Goal: Find specific page/section: Find specific page/section

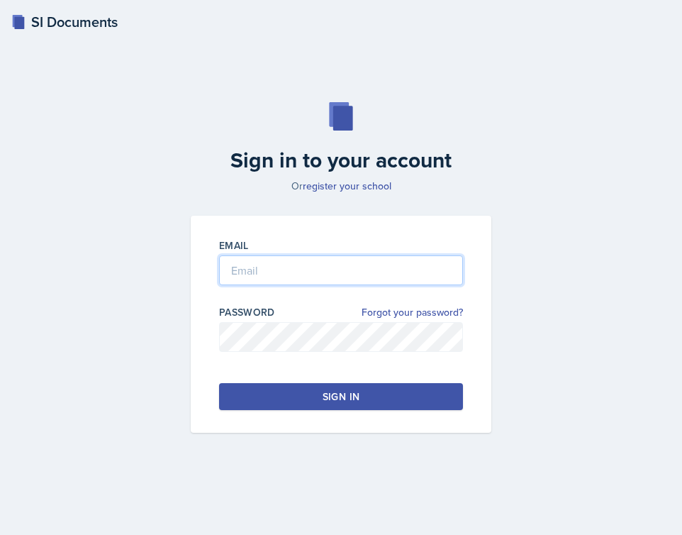
click at [251, 275] on input "email" at bounding box center [341, 270] width 244 height 30
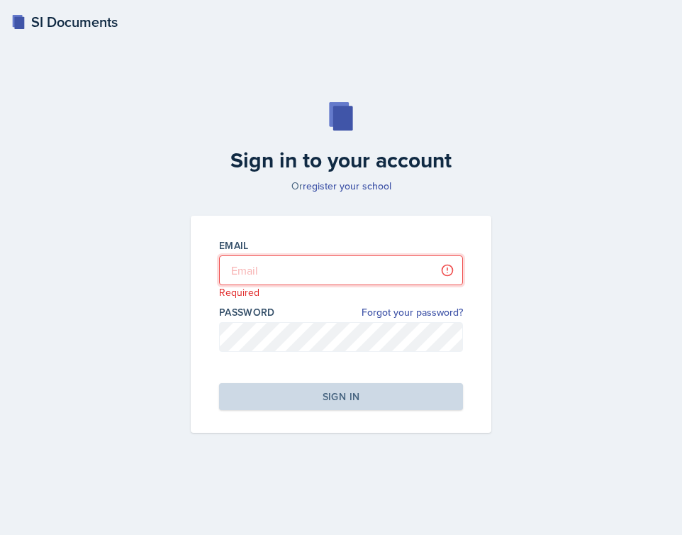
type input "[EMAIL_ADDRESS][PERSON_NAME][DOMAIN_NAME]"
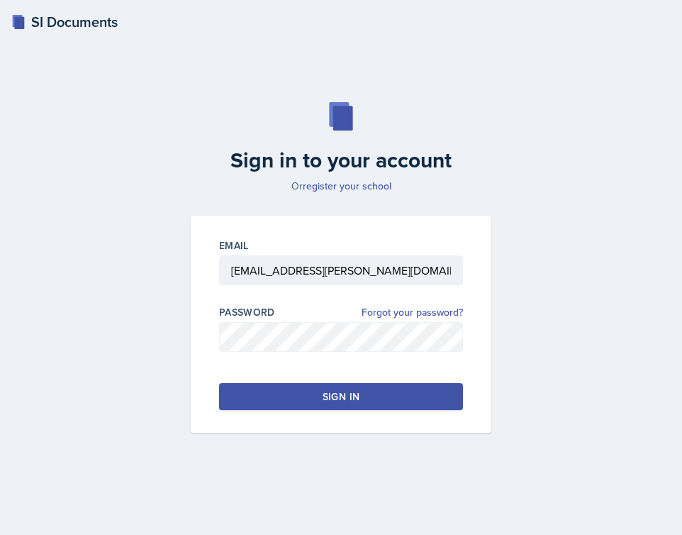
click at [306, 384] on button "Sign in" at bounding box center [341, 396] width 244 height 27
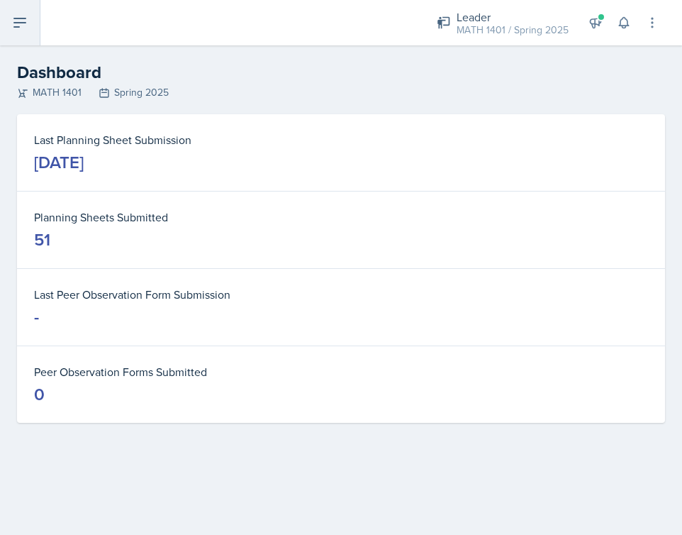
click at [23, 21] on icon at bounding box center [19, 22] width 17 height 17
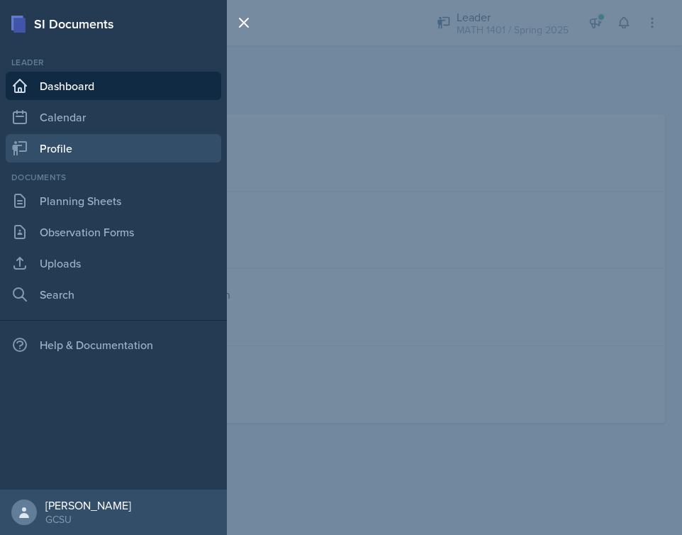
click at [65, 150] on link "Profile" at bounding box center [114, 148] width 216 height 28
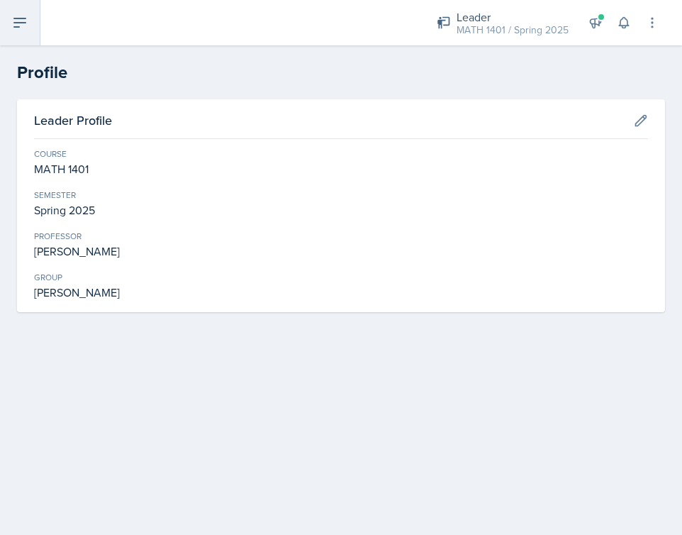
click at [21, 28] on icon at bounding box center [19, 22] width 17 height 17
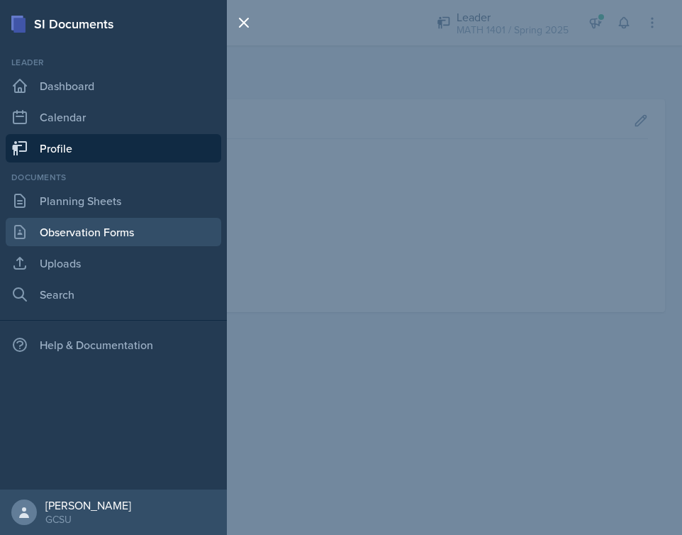
click at [89, 228] on link "Observation Forms" at bounding box center [114, 232] width 216 height 28
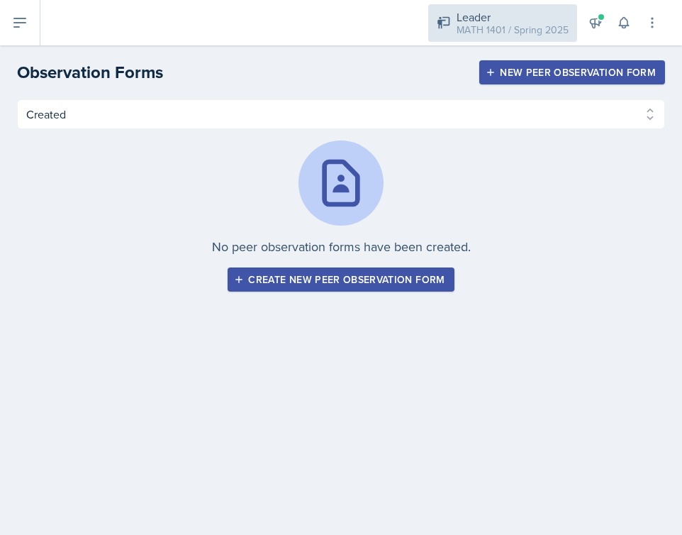
click at [475, 30] on div "MATH 1401 / Spring 2025" at bounding box center [513, 30] width 112 height 15
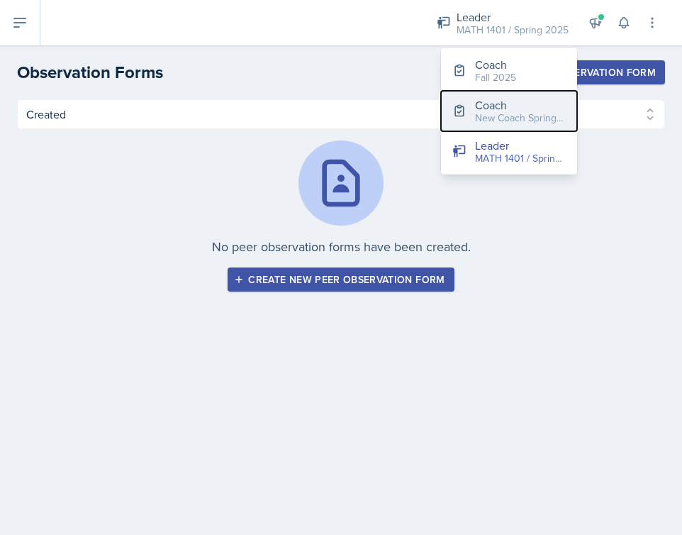
click at [500, 111] on div "New Coach Spring 25 / Spring 2025" at bounding box center [520, 118] width 91 height 15
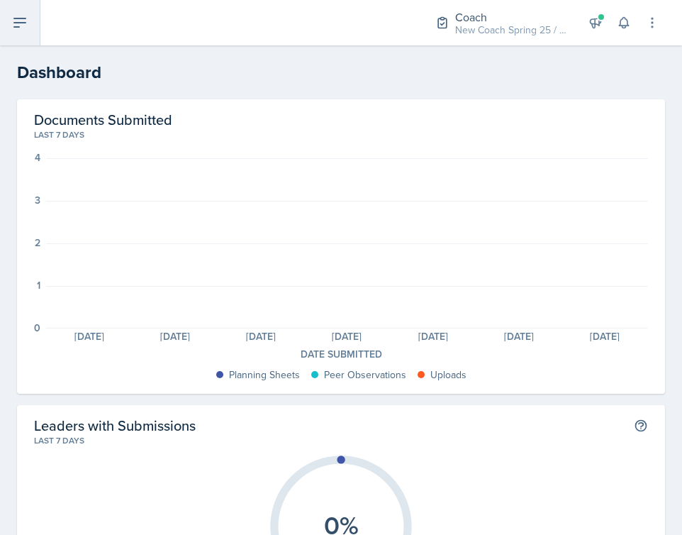
click at [21, 24] on icon at bounding box center [19, 22] width 17 height 17
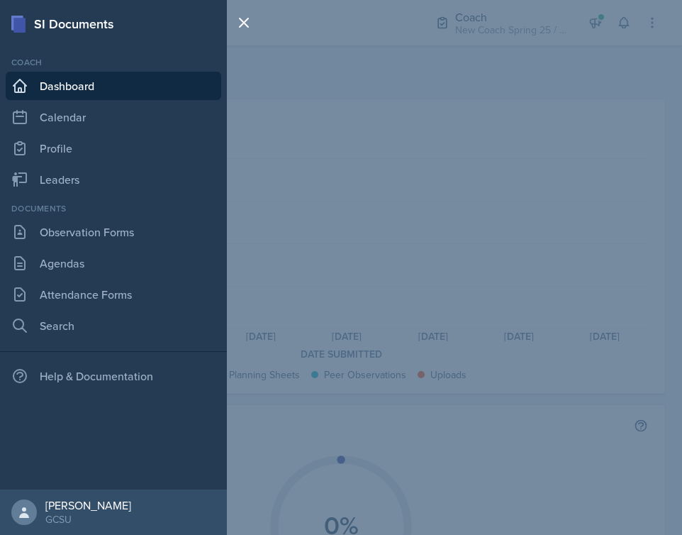
click at [349, 223] on div "SI Documents Coach Dashboard Calendar Profile Leaders Documents Observation For…" at bounding box center [341, 267] width 682 height 535
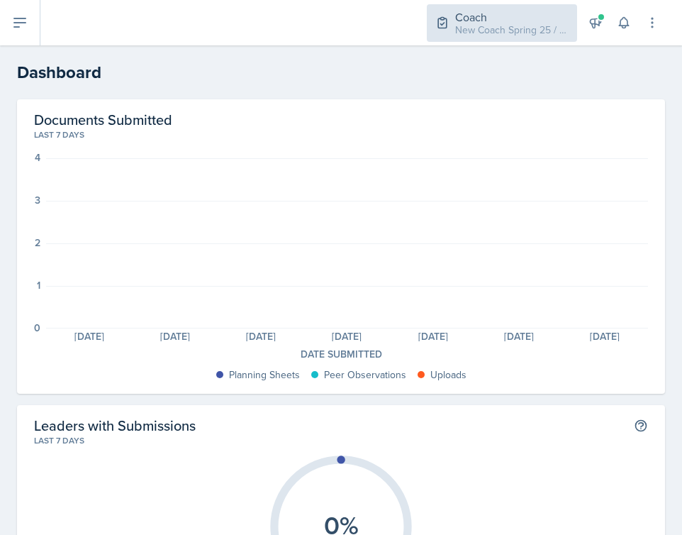
click at [477, 39] on div "Coach New Coach Spring 25 / Spring 2025" at bounding box center [502, 23] width 150 height 38
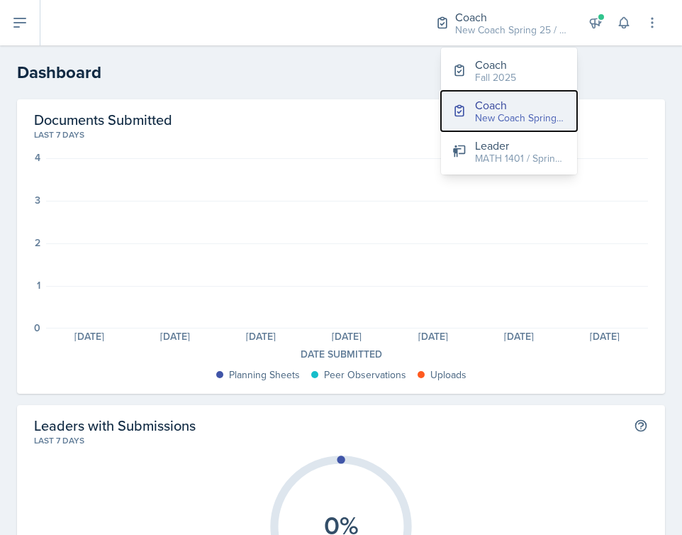
click at [507, 111] on div "New Coach Spring 25 / Spring 2025" at bounding box center [520, 118] width 91 height 15
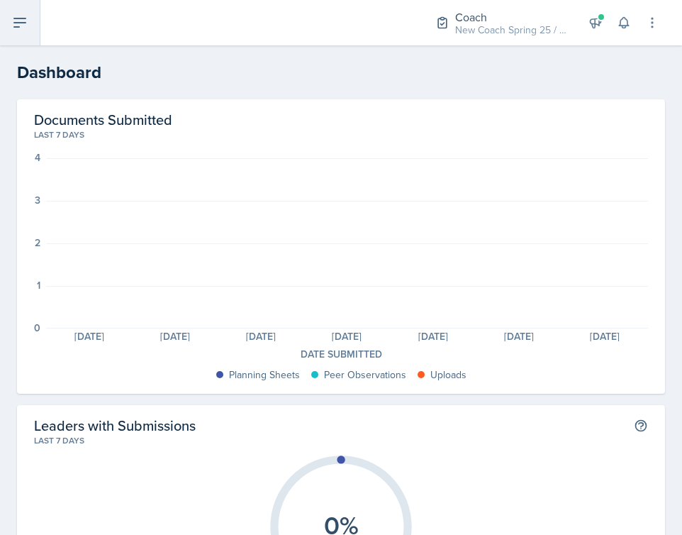
click at [23, 20] on icon at bounding box center [19, 22] width 17 height 17
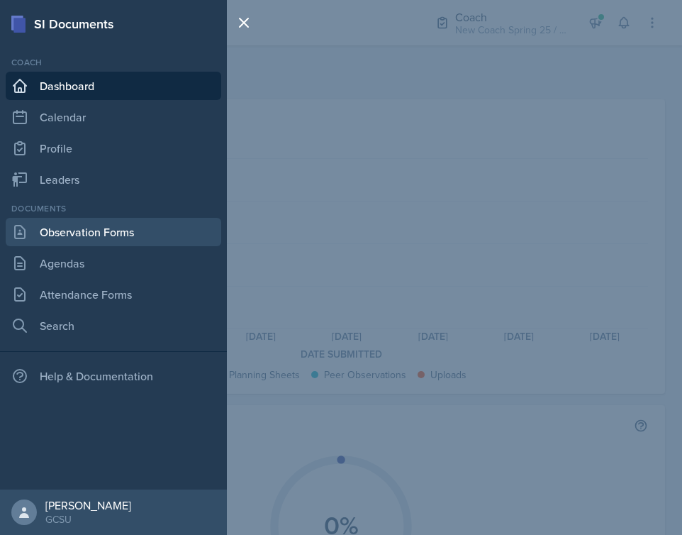
click at [79, 235] on link "Observation Forms" at bounding box center [114, 232] width 216 height 28
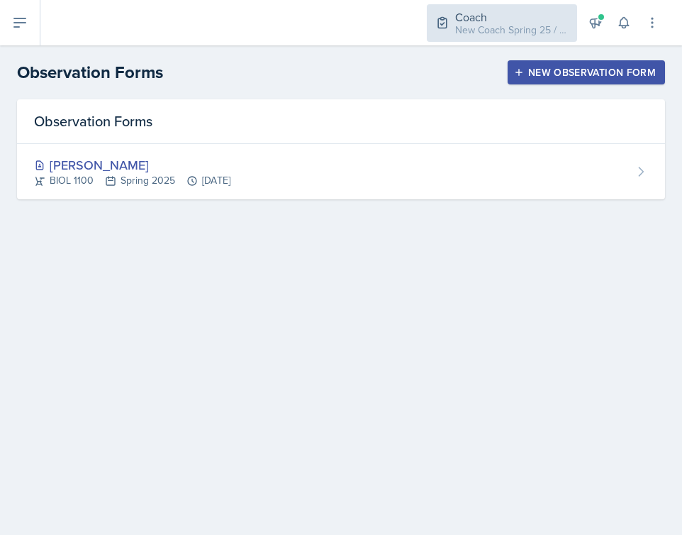
click at [494, 30] on div "New Coach Spring 25 / Spring 2025" at bounding box center [511, 30] width 113 height 15
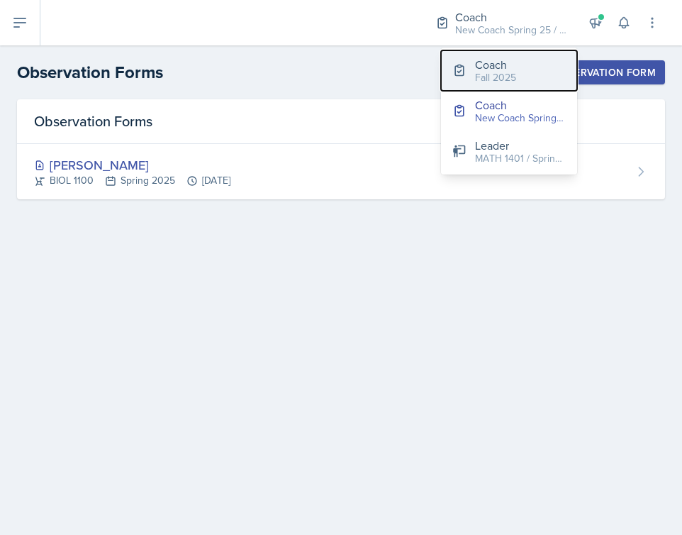
click at [538, 69] on button "Coach Fall 2025" at bounding box center [509, 70] width 136 height 40
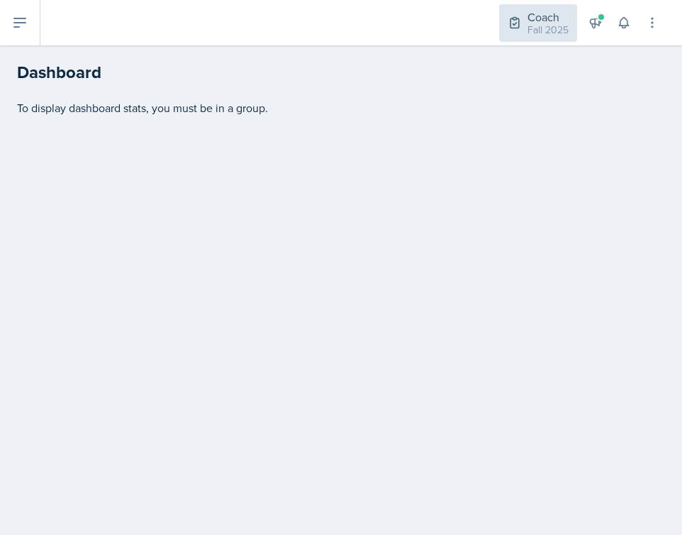
click at [547, 16] on div "Coach" at bounding box center [547, 17] width 41 height 17
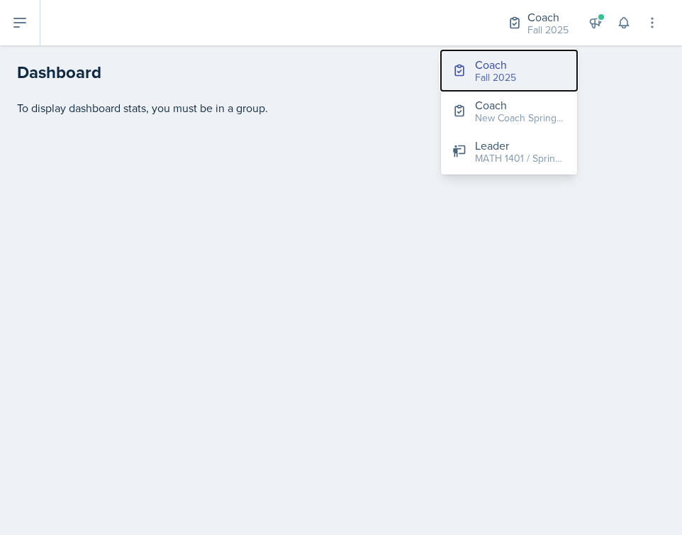
click at [480, 71] on div "Fall 2025" at bounding box center [495, 77] width 41 height 15
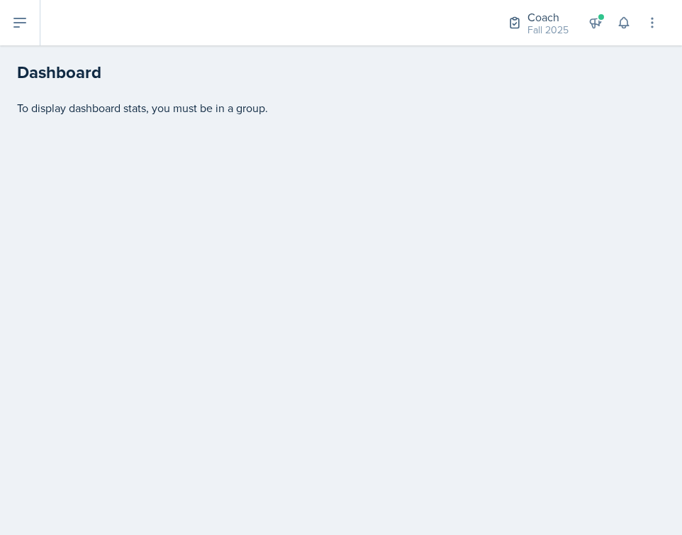
click at [259, 145] on div "To display dashboard stats, you must be in a group." at bounding box center [341, 124] width 682 height 51
click at [23, 27] on icon at bounding box center [19, 22] width 17 height 17
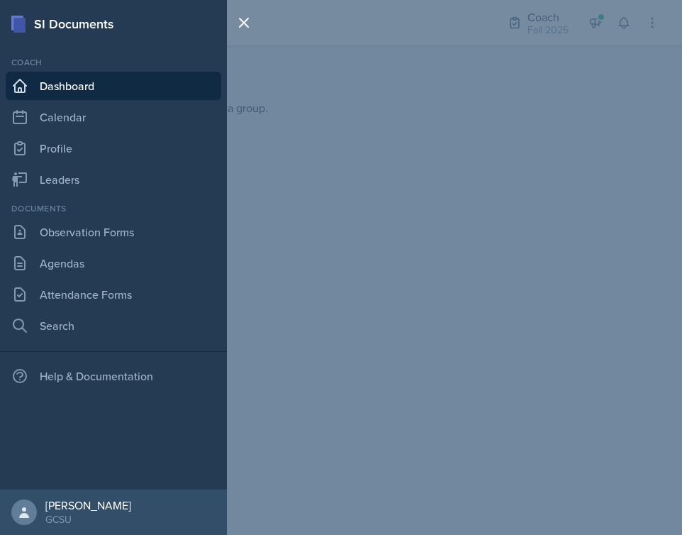
click at [524, 84] on div "SI Documents Coach Dashboard Calendar Profile Leaders Documents Observation For…" at bounding box center [341, 267] width 682 height 535
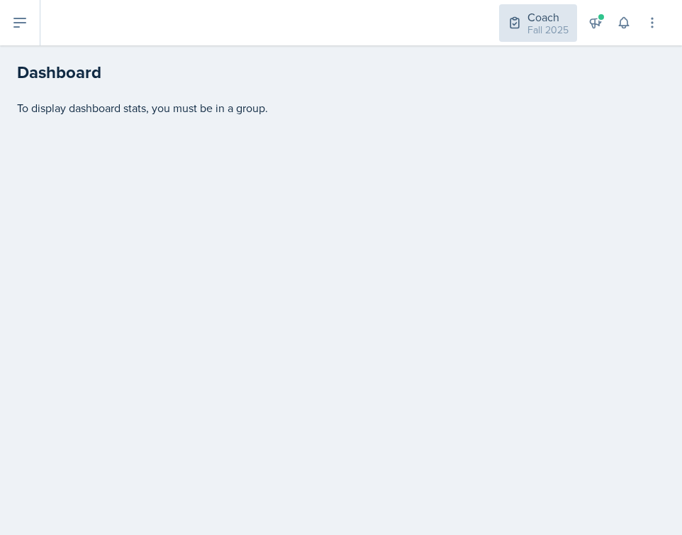
click at [552, 34] on div "Fall 2025" at bounding box center [547, 30] width 41 height 15
